Goal: Task Accomplishment & Management: Manage account settings

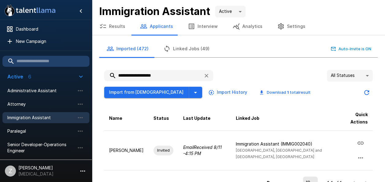
click at [258, 52] on div "Imported (472) Linked Jobs (49) Auto-Invite is ON" at bounding box center [238, 48] width 278 height 17
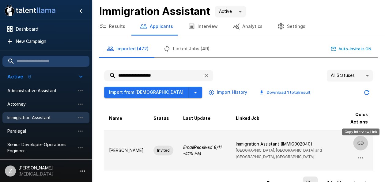
click at [360, 141] on icon "Copy Interview Link" at bounding box center [360, 142] width 7 height 7
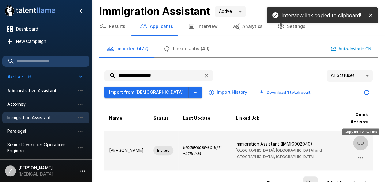
click at [361, 141] on icon "Copy Interview Link" at bounding box center [360, 142] width 7 height 7
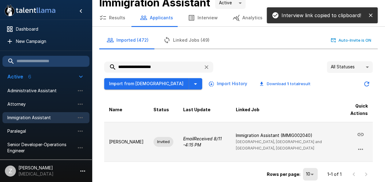
scroll to position [13, 0]
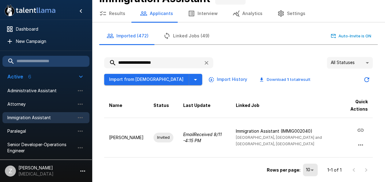
drag, startPoint x: 170, startPoint y: 62, endPoint x: 107, endPoint y: 61, distance: 62.8
click at [107, 61] on input "**********" at bounding box center [151, 62] width 94 height 11
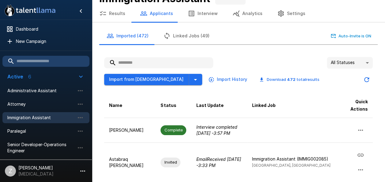
paste input "**********"
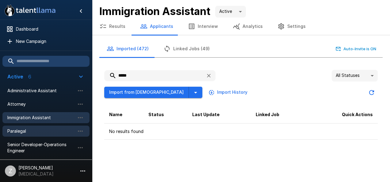
type input "*****"
click at [35, 131] on span "Paralegal" at bounding box center [40, 131] width 67 height 6
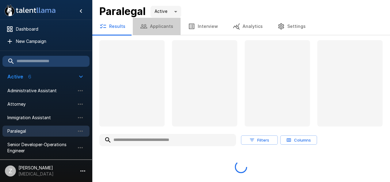
click at [164, 27] on button "Applicants" at bounding box center [157, 26] width 48 height 17
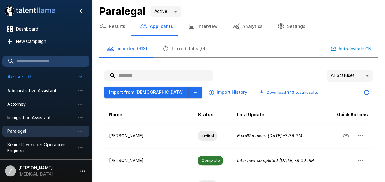
paste input "**********"
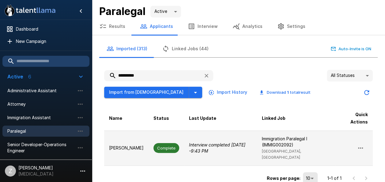
type input "**********"
click at [149, 151] on td "Complete" at bounding box center [167, 147] width 36 height 35
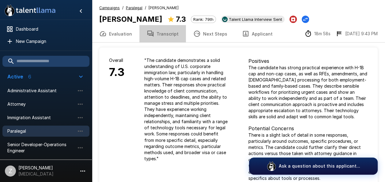
click at [166, 33] on button "Transcript" at bounding box center [162, 33] width 47 height 17
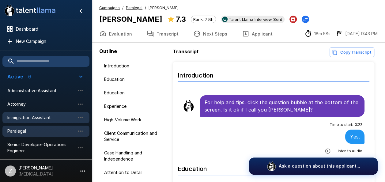
click at [50, 119] on span "Immigration Assistant" at bounding box center [40, 118] width 67 height 6
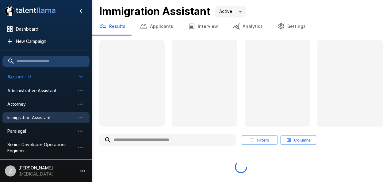
click at [160, 28] on button "Applicants" at bounding box center [157, 26] width 48 height 17
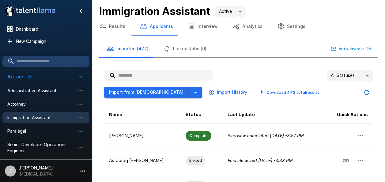
paste input "**********"
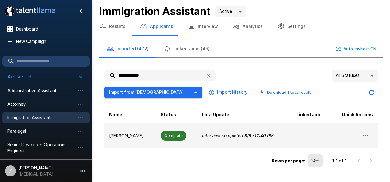
type input "**********"
click at [146, 134] on p "[PERSON_NAME]" at bounding box center [130, 136] width 42 height 6
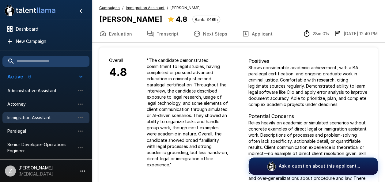
click at [159, 32] on button "Transcript" at bounding box center [162, 33] width 47 height 17
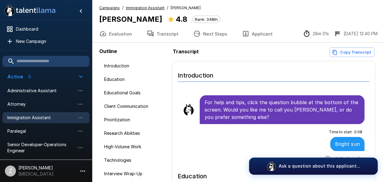
scroll to position [31, 0]
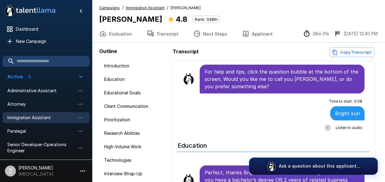
click at [325, 128] on icon "button" at bounding box center [328, 128] width 6 height 6
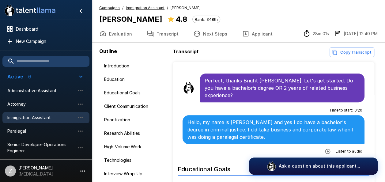
click at [325, 148] on icon "button" at bounding box center [328, 151] width 6 height 6
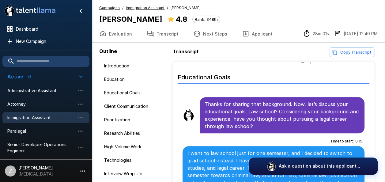
scroll to position [306, 0]
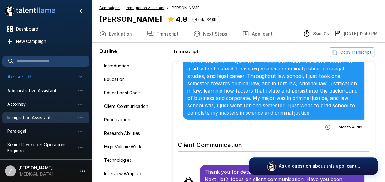
click at [326, 124] on icon "button" at bounding box center [328, 127] width 6 height 6
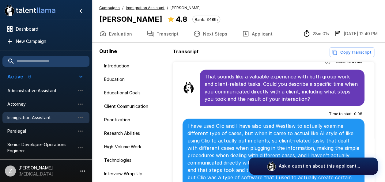
scroll to position [638, 0]
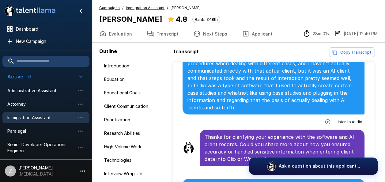
click at [325, 119] on icon "button" at bounding box center [328, 122] width 6 height 6
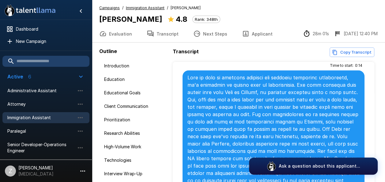
scroll to position [823, 0]
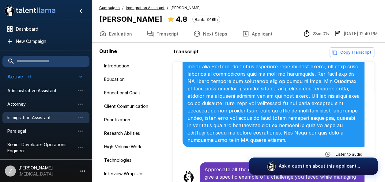
click at [325, 151] on icon "button" at bounding box center [328, 154] width 6 height 6
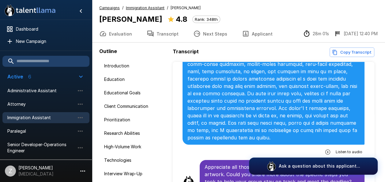
scroll to position [1300, 0]
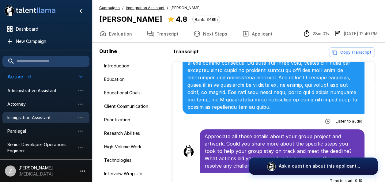
click at [325, 118] on icon "button" at bounding box center [328, 121] width 6 height 6
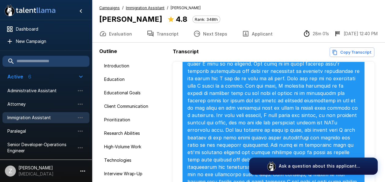
scroll to position [1753, 0]
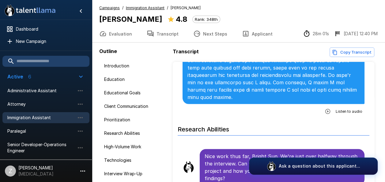
click at [325, 108] on icon "button" at bounding box center [328, 111] width 6 height 6
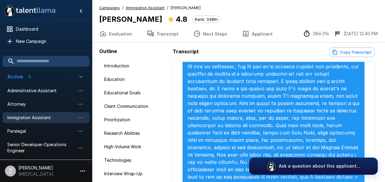
scroll to position [1998, 0]
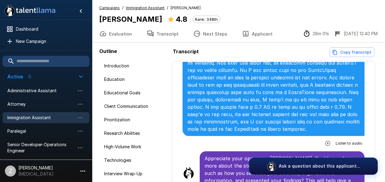
click at [325, 140] on icon "button" at bounding box center [328, 143] width 6 height 6
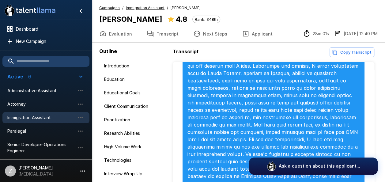
scroll to position [2323, 0]
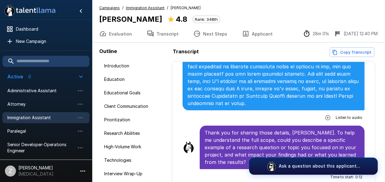
click at [325, 115] on icon "button" at bounding box center [328, 118] width 6 height 6
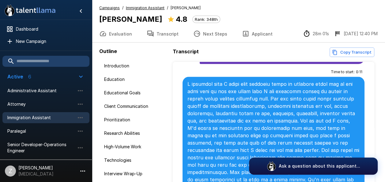
scroll to position [3146, 0]
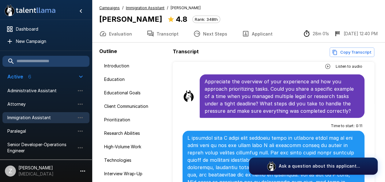
click at [124, 35] on button "Evaluation" at bounding box center [115, 33] width 47 height 17
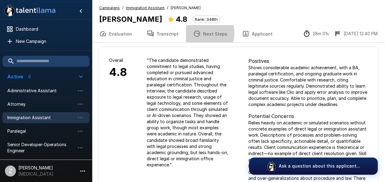
click at [198, 34] on button "Next Steps" at bounding box center [210, 33] width 49 height 17
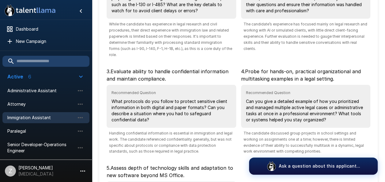
scroll to position [116, 0]
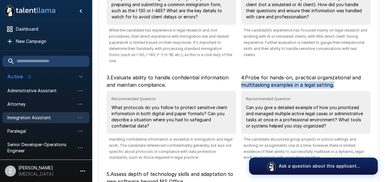
drag, startPoint x: 375, startPoint y: 75, endPoint x: 376, endPoint y: 60, distance: 14.7
click at [376, 60] on div "Recommended Next Steps Further exploration if you decide to move forward with t…" at bounding box center [238, 98] width 278 height 333
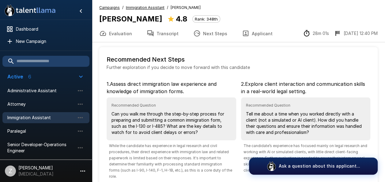
scroll to position [0, 0]
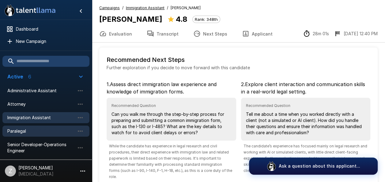
click at [30, 133] on span "Paralegal" at bounding box center [40, 131] width 67 height 6
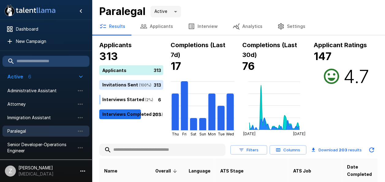
click at [153, 27] on button "Applicants" at bounding box center [157, 26] width 48 height 17
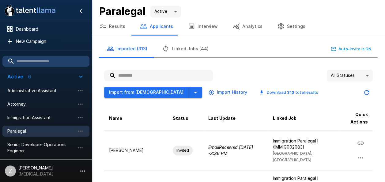
click at [132, 79] on input "text" at bounding box center [158, 75] width 109 height 11
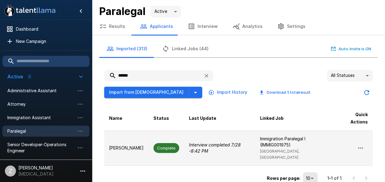
type input "*****"
click at [149, 139] on td "Complete" at bounding box center [167, 147] width 36 height 35
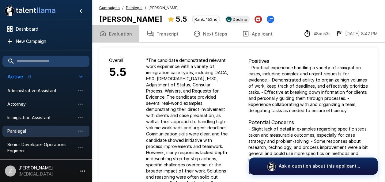
click at [123, 35] on button "Evaluation" at bounding box center [115, 33] width 47 height 17
click at [164, 36] on button "Transcript" at bounding box center [162, 33] width 47 height 17
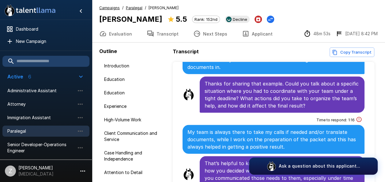
scroll to position [888, 0]
